Goal: Check status: Check status

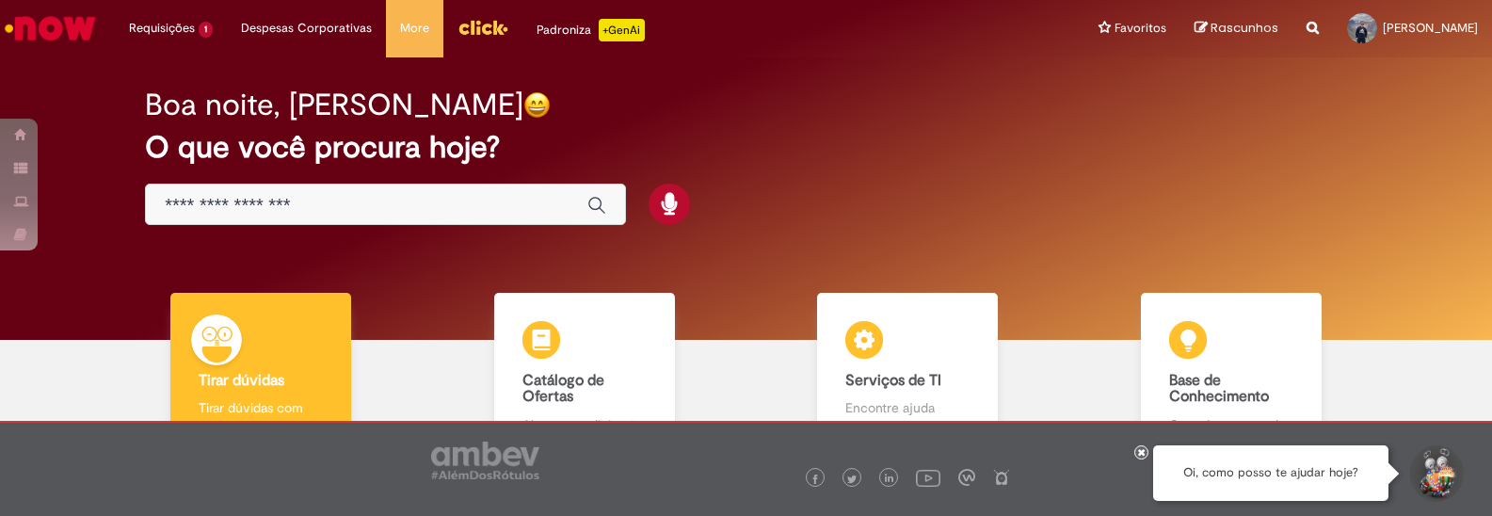
scroll to position [127, 0]
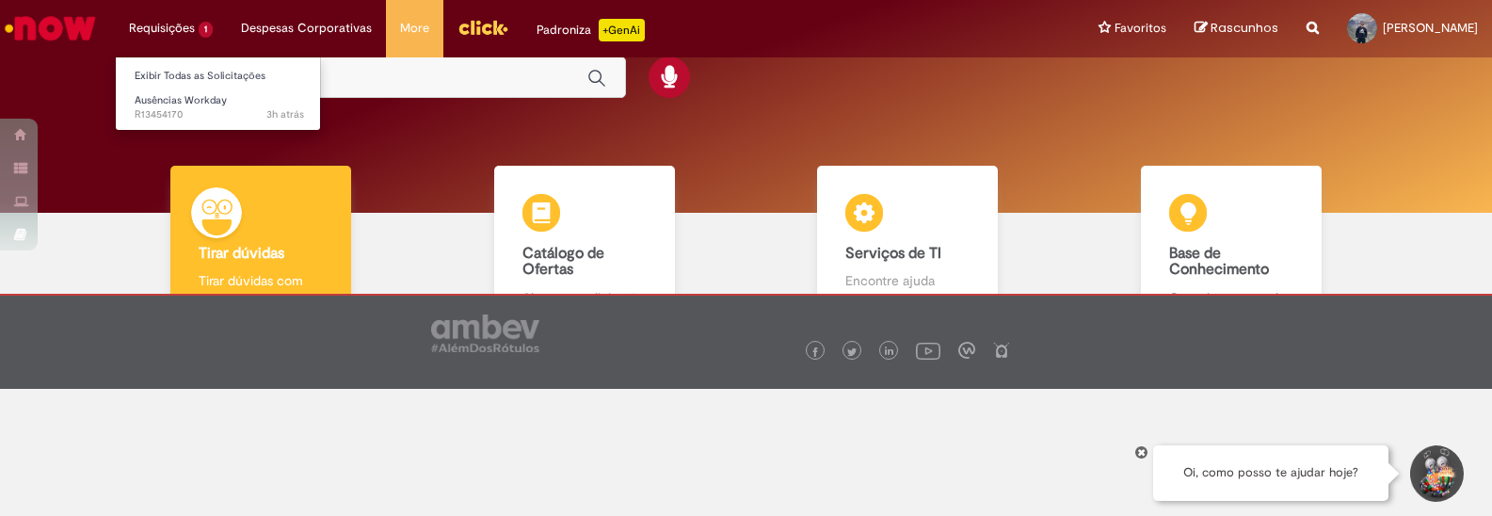
click at [169, 28] on li "Requisições 1 Exibir Todas as Solicitações Ausências Workday 3h atrás 3 horas a…" at bounding box center [171, 28] width 112 height 56
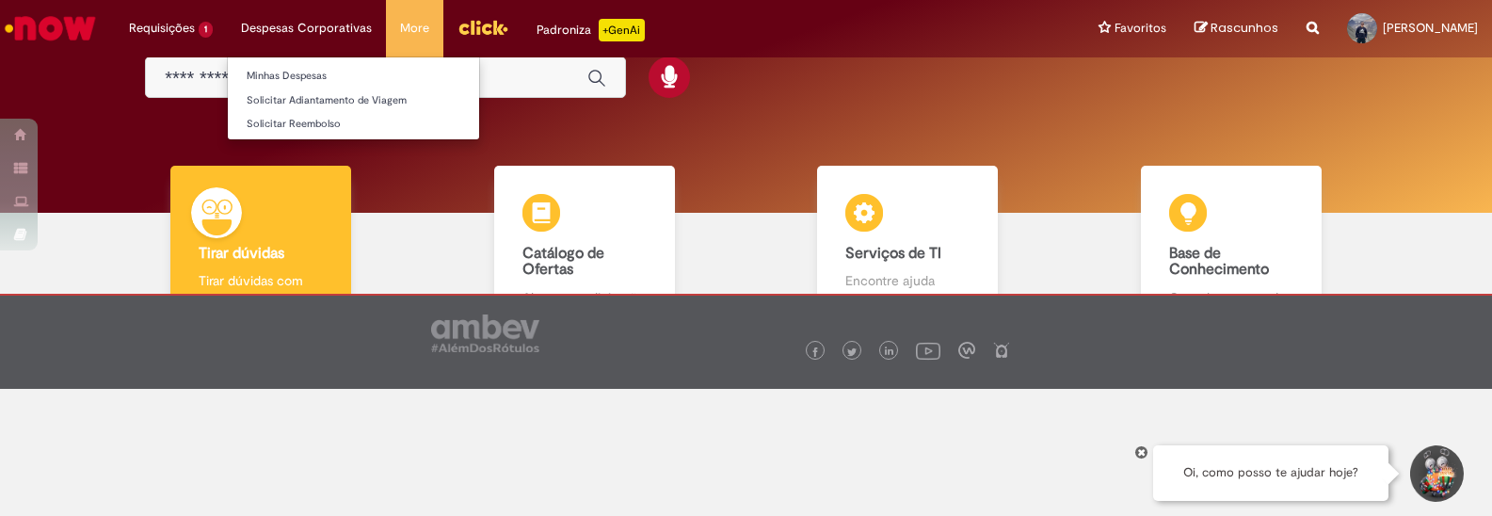
click at [227, 36] on li "Despesas Corporativas Minhas Despesas Solicitar Adiantamento de Viagem Solicita…" at bounding box center [171, 28] width 112 height 56
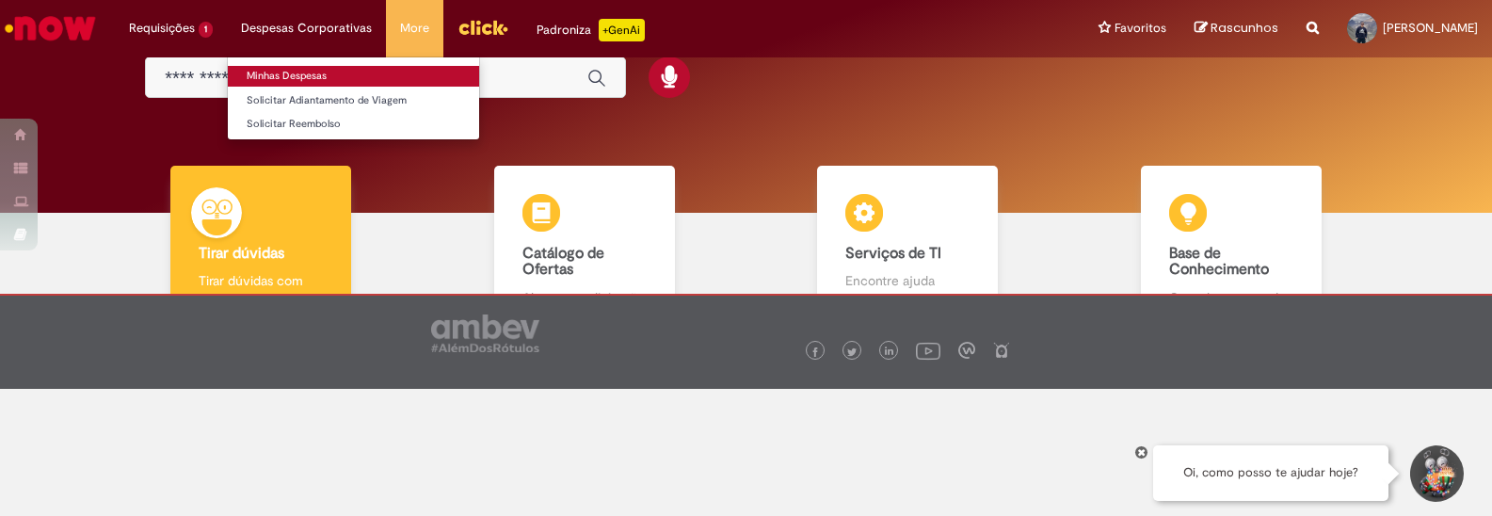
click at [279, 77] on link "Minhas Despesas" at bounding box center [353, 76] width 251 height 21
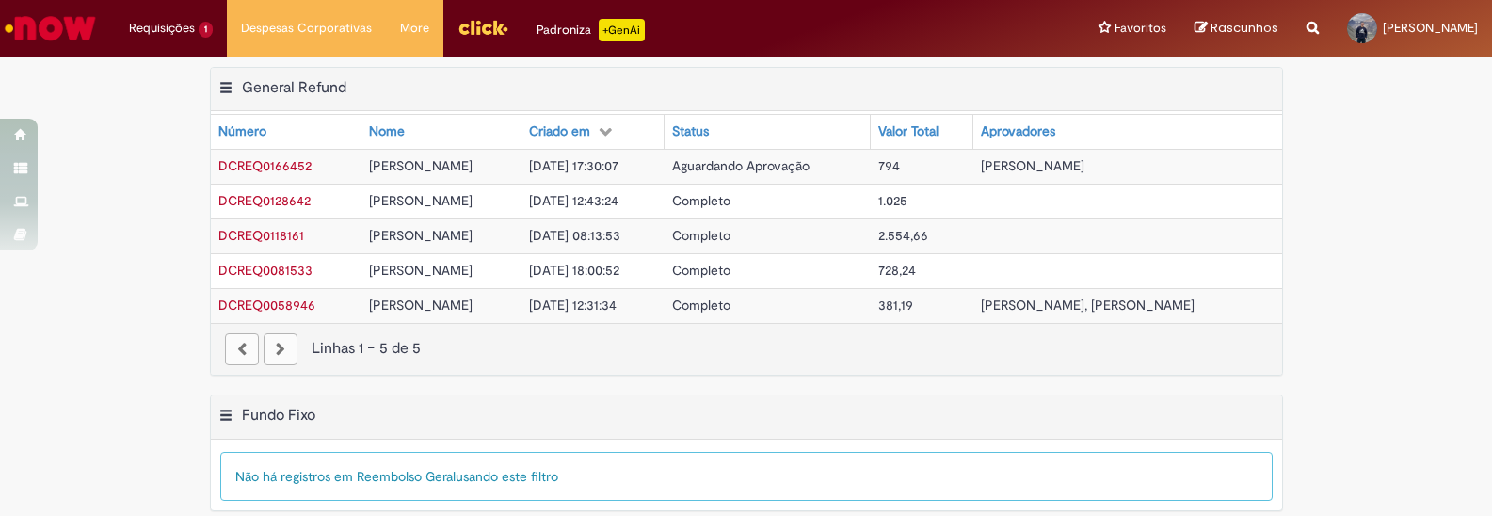
click at [1002, 184] on td at bounding box center [1127, 200] width 309 height 35
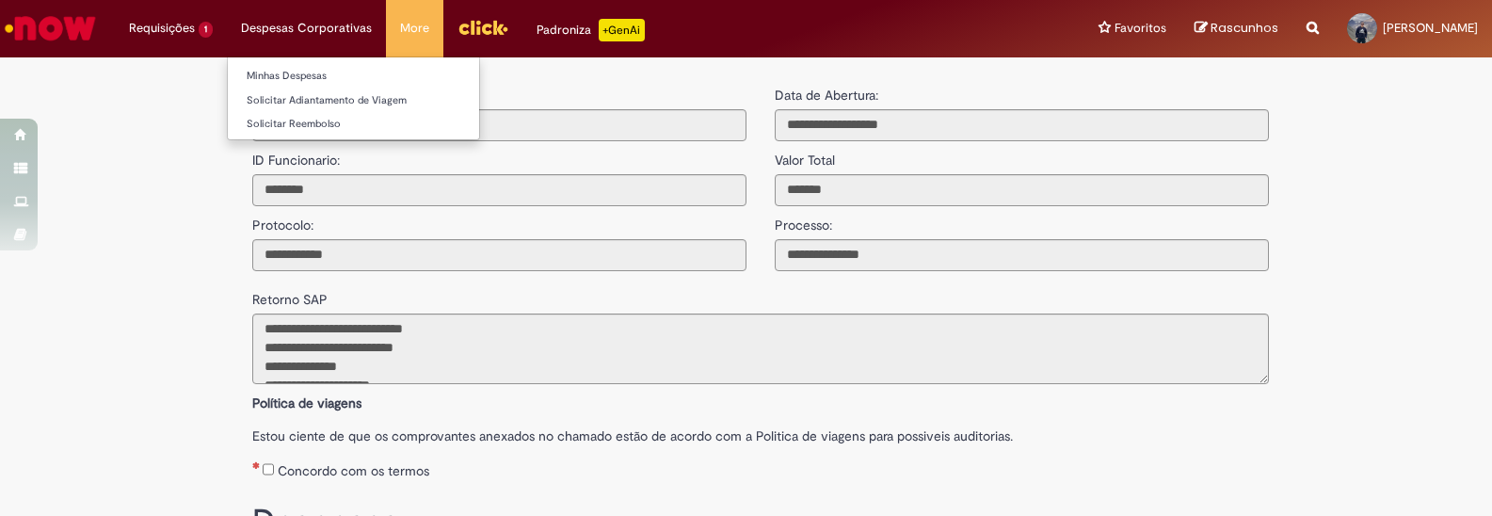
click at [227, 40] on li "Despesas Corporativas Minhas Despesas Solicitar Adiantamento de Viagem Solicita…" at bounding box center [171, 28] width 112 height 56
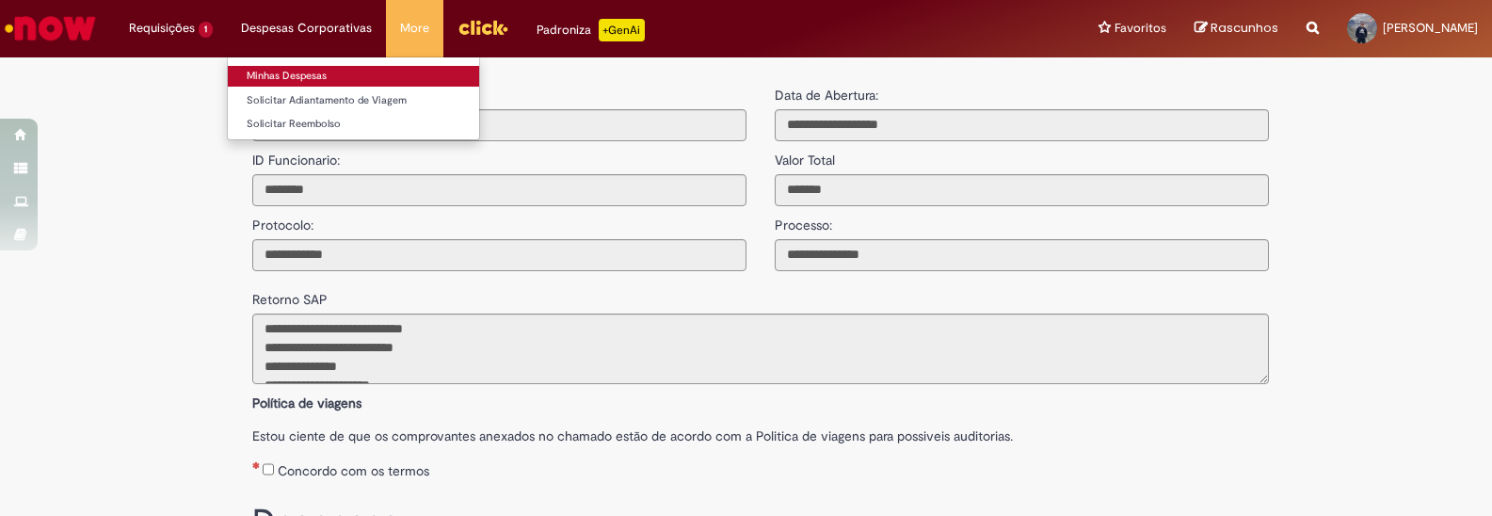
click at [269, 81] on link "Minhas Despesas" at bounding box center [353, 76] width 251 height 21
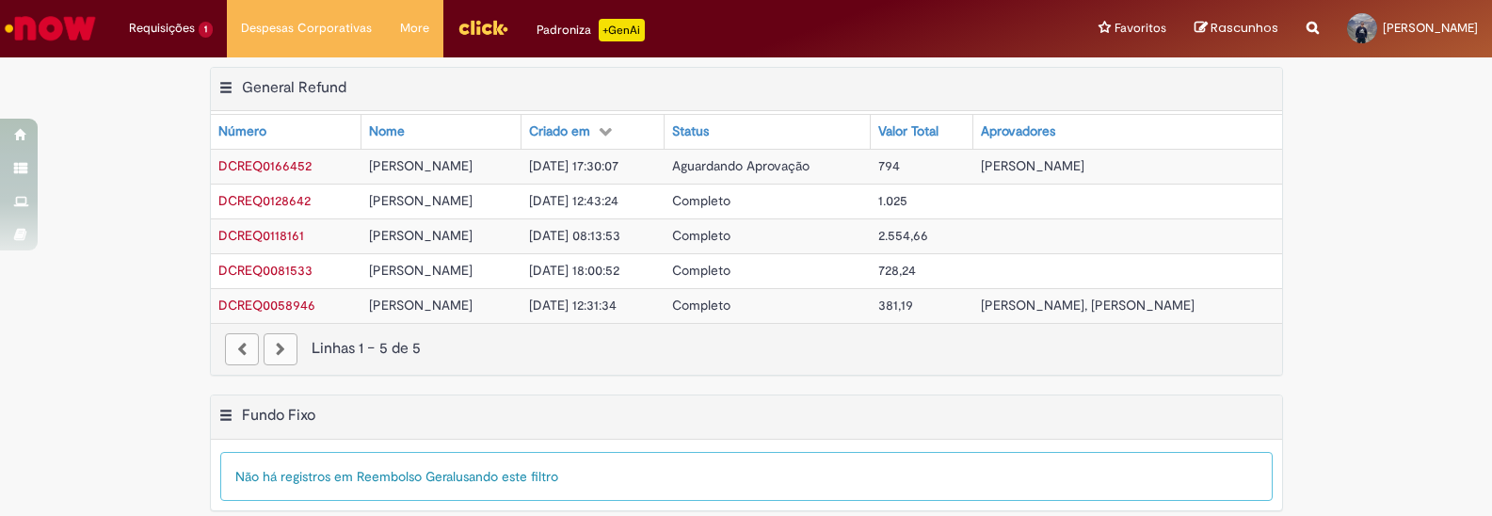
click at [574, 177] on td "[DATE] 17:30:07" at bounding box center [592, 166] width 143 height 35
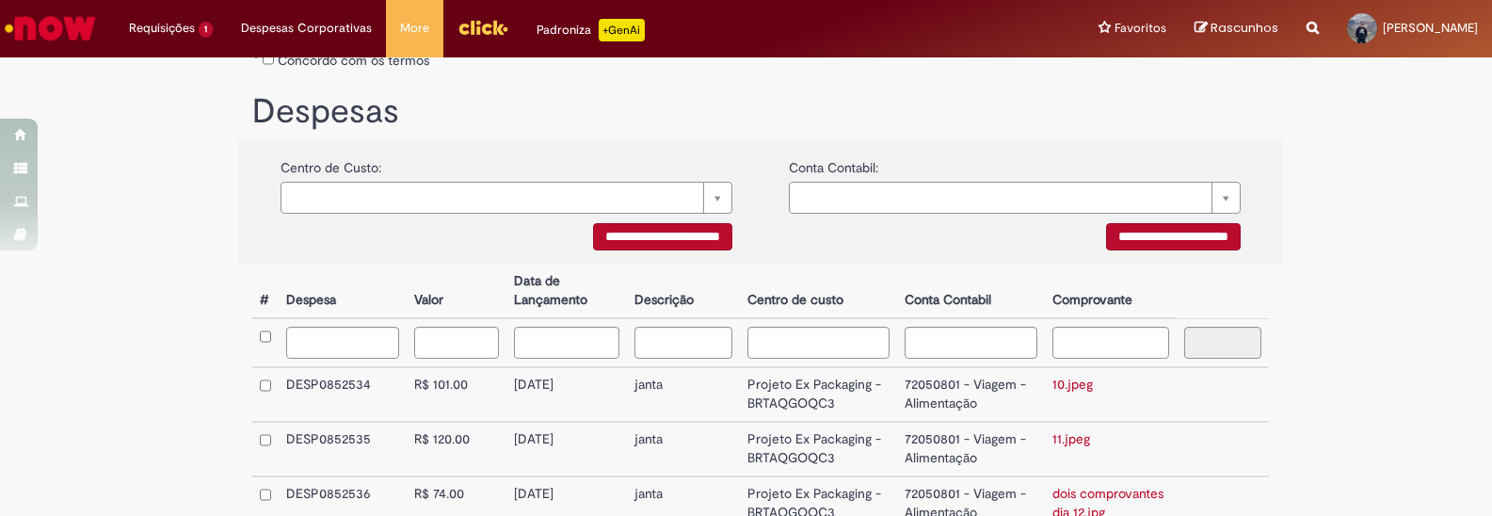
scroll to position [362, 0]
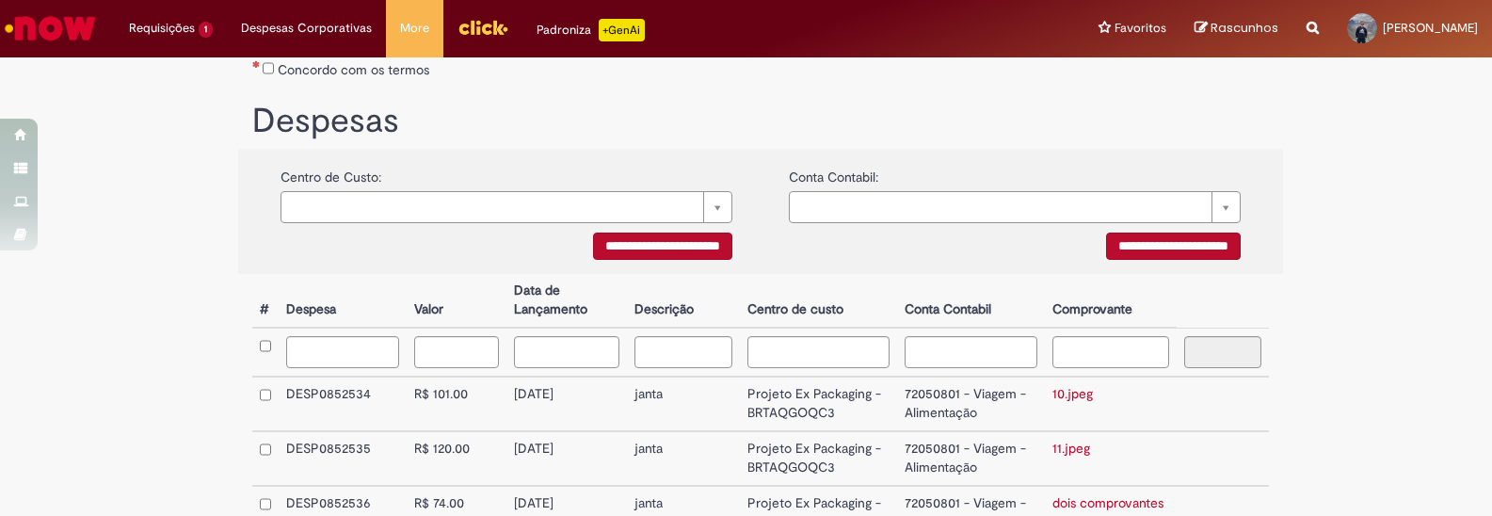
click at [1362, 227] on div "**********" at bounding box center [746, 301] width 1492 height 1193
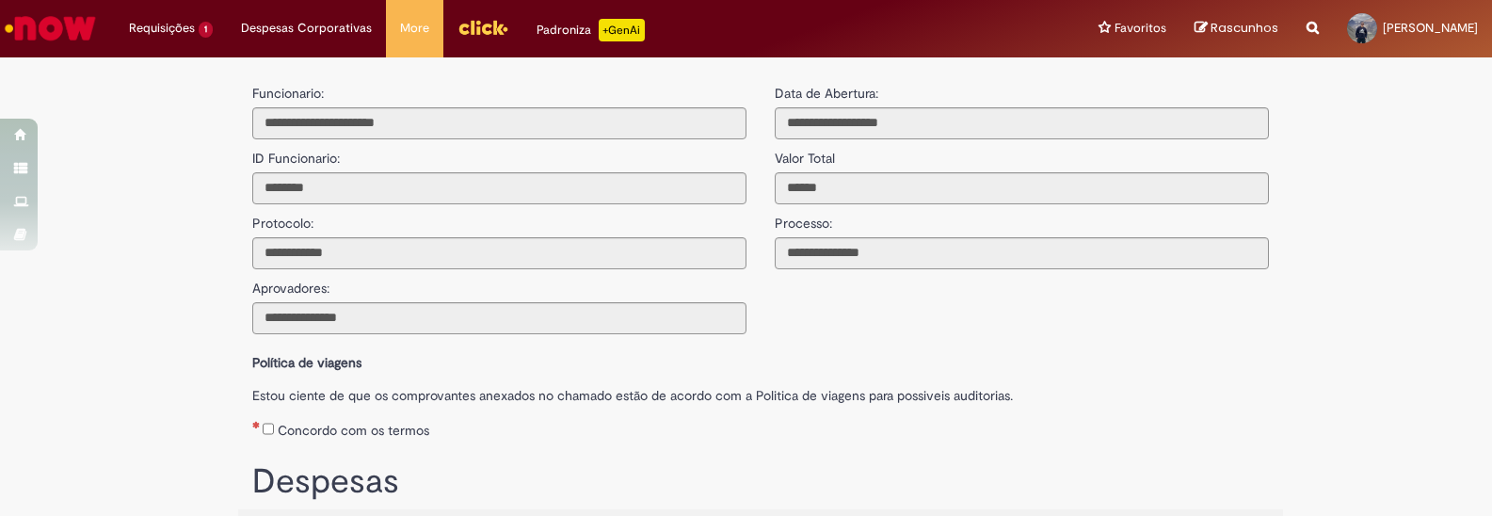
scroll to position [0, 0]
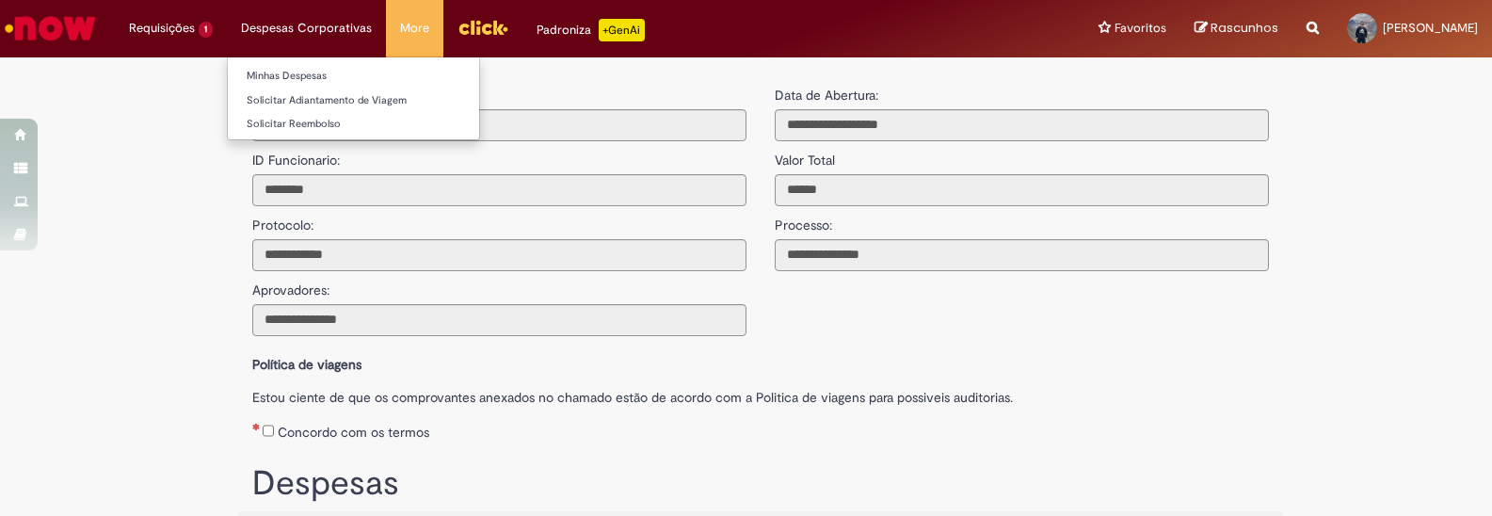
click at [227, 40] on li "Despesas Corporativas Minhas Despesas Solicitar Adiantamento de Viagem Solicita…" at bounding box center [171, 28] width 112 height 56
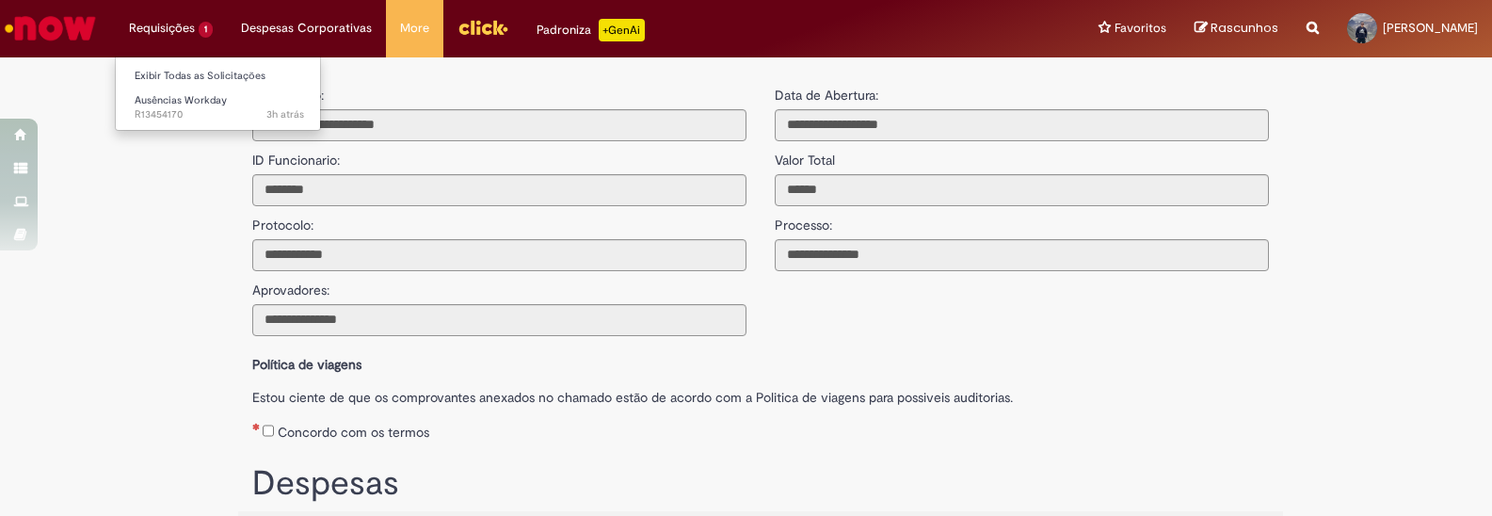
click at [161, 45] on li "Requisições 1 Exibir Todas as Solicitações Ausências Workday 3h atrás 3 horas a…" at bounding box center [171, 28] width 112 height 56
click at [162, 39] on li "Requisições 1 Exibir Todas as Solicitações Ausências Workday 3h atrás 3 horas a…" at bounding box center [171, 28] width 112 height 56
